Goal: Book appointment/travel/reservation

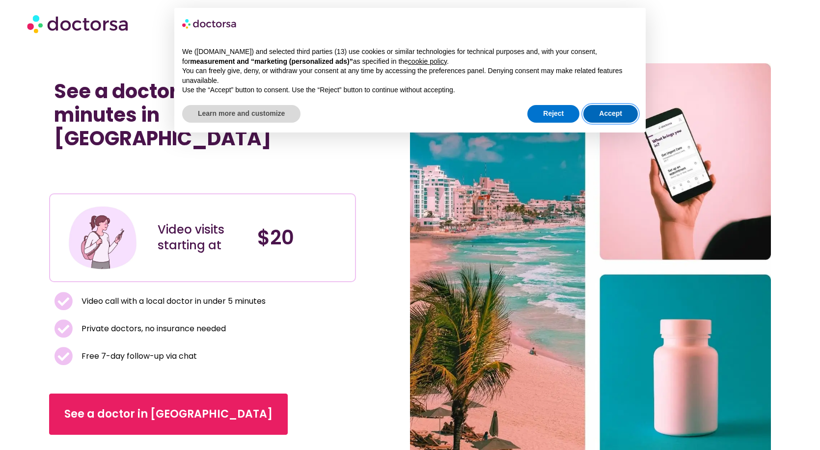
click at [618, 111] on button "Accept" at bounding box center [610, 114] width 54 height 18
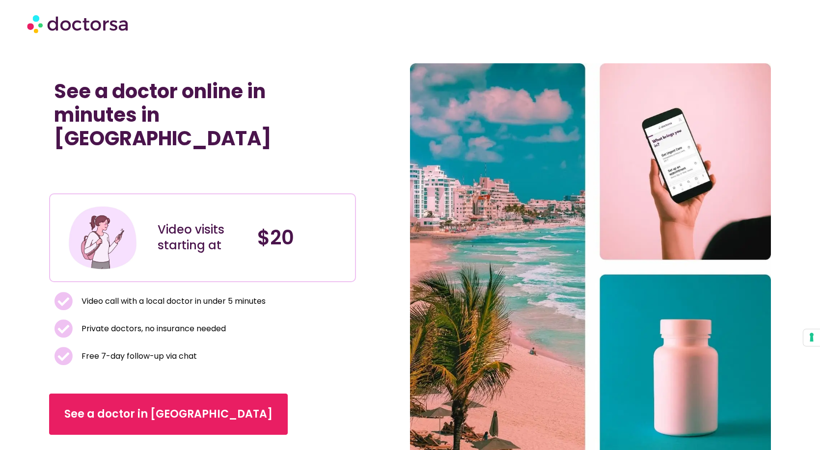
click at [377, 312] on div "See a doctor online in minutes in [GEOGRAPHIC_DATA] Video visits starting at $2…" at bounding box center [229, 266] width 361 height 407
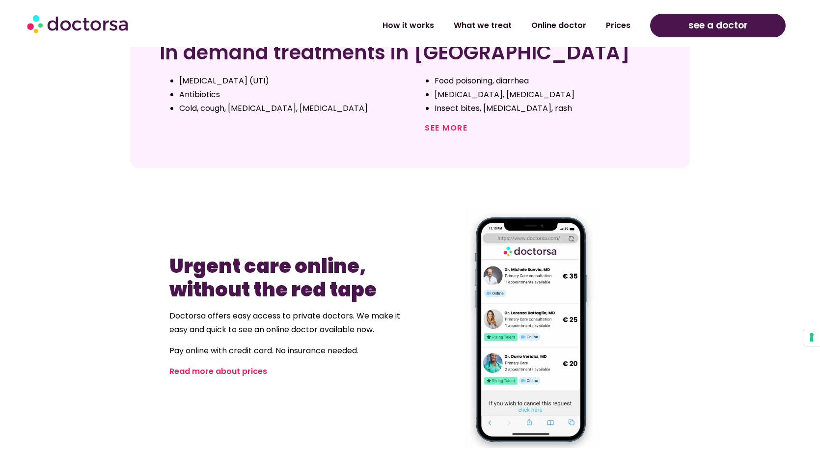
scroll to position [511, 0]
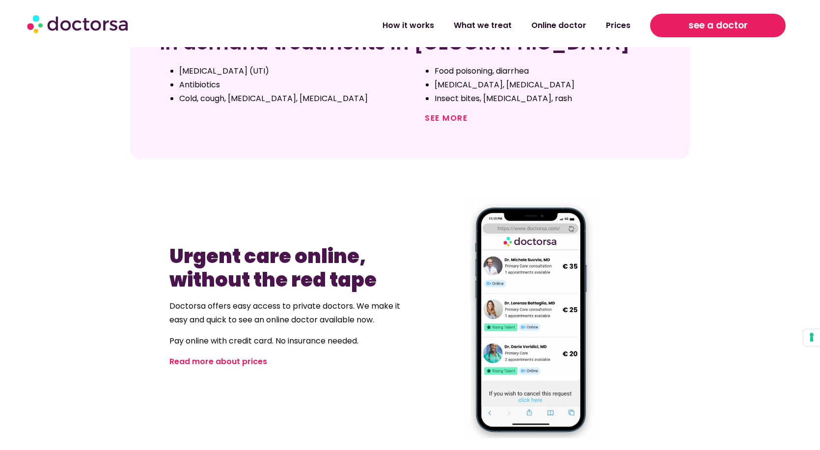
click at [715, 31] on span "see a doctor" at bounding box center [717, 26] width 59 height 16
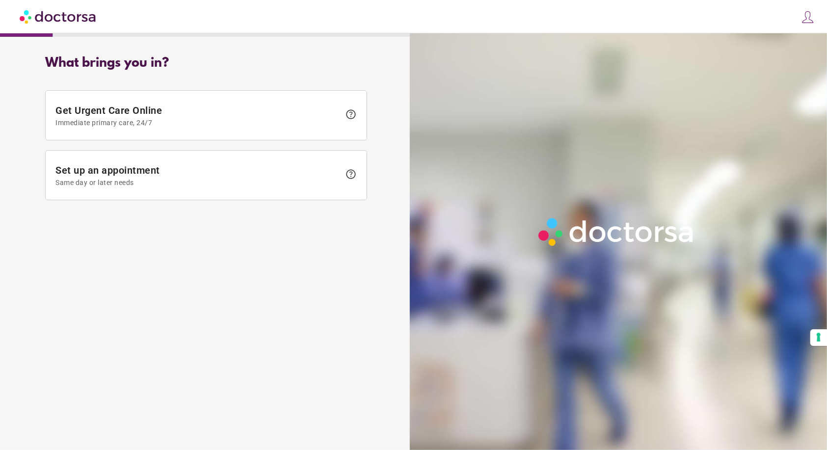
click at [41, 10] on img at bounding box center [59, 16] width 78 height 22
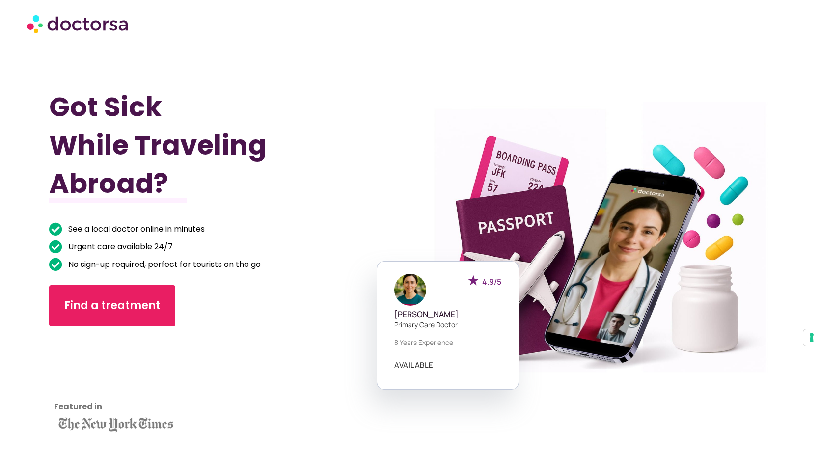
scroll to position [20, 0]
